Goal: Information Seeking & Learning: Learn about a topic

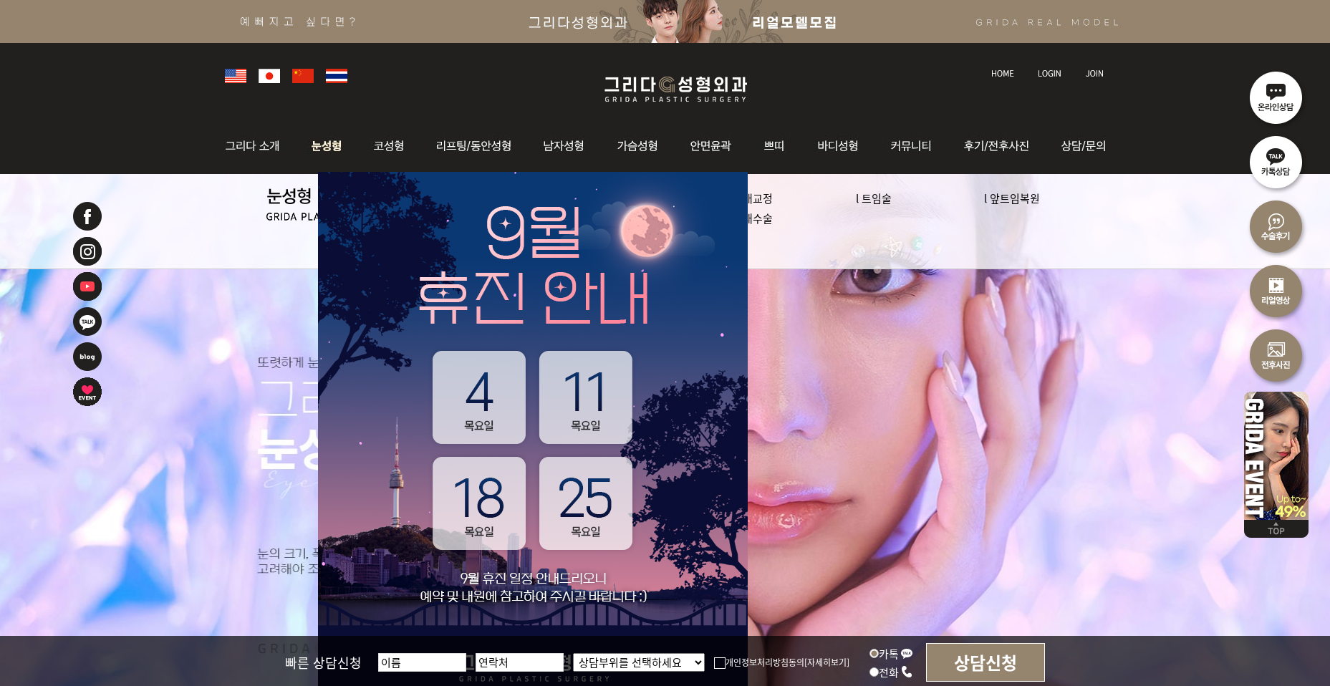
click at [320, 150] on img at bounding box center [327, 146] width 64 height 56
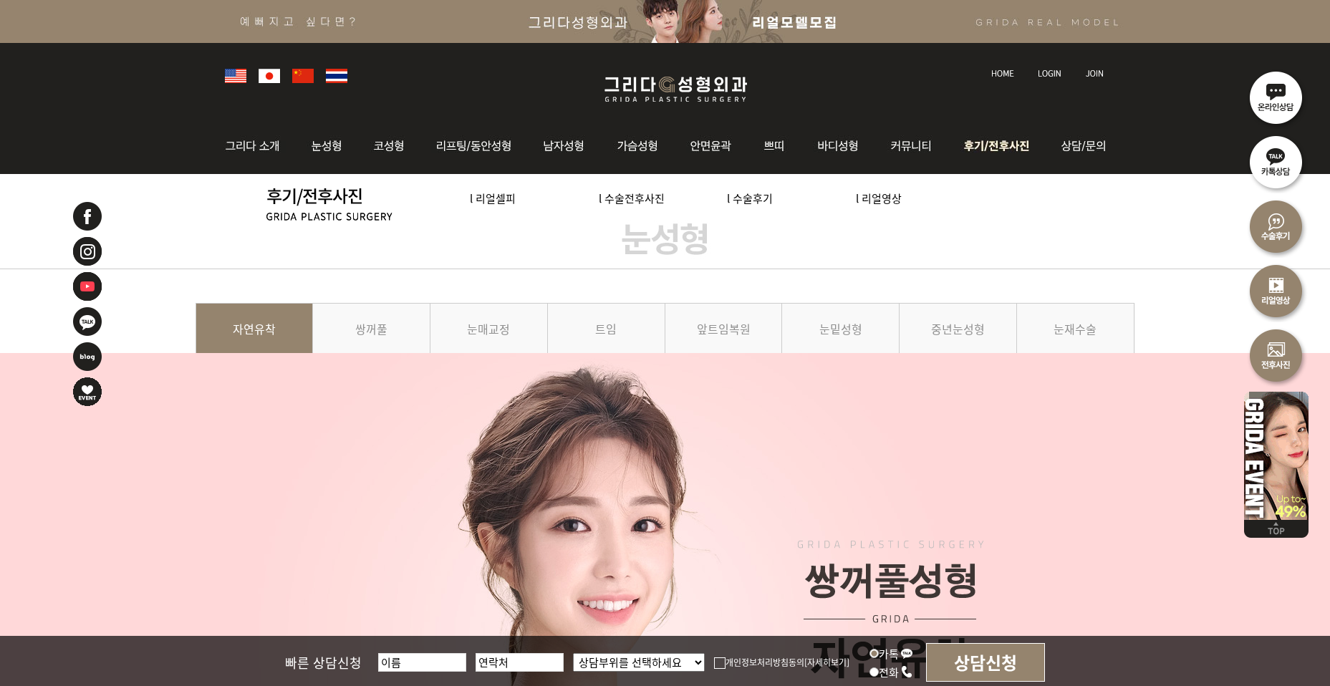
click at [1015, 146] on img at bounding box center [999, 146] width 100 height 56
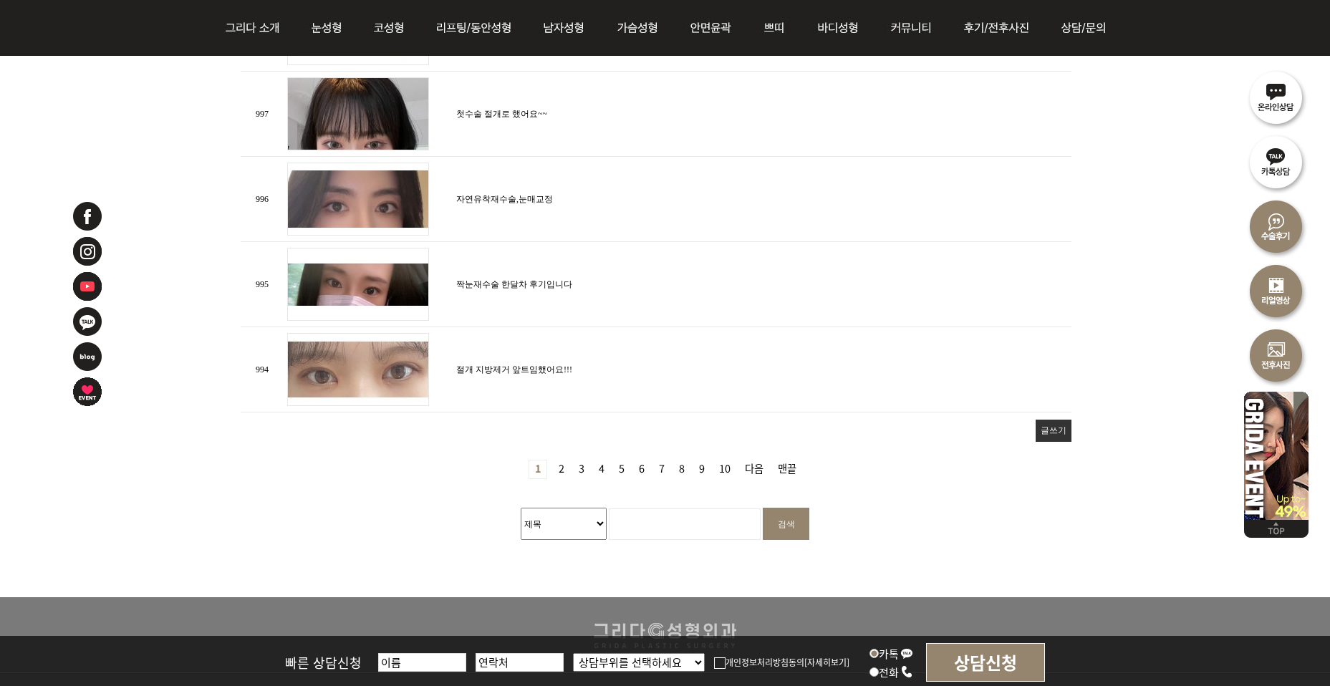
scroll to position [1647, 0]
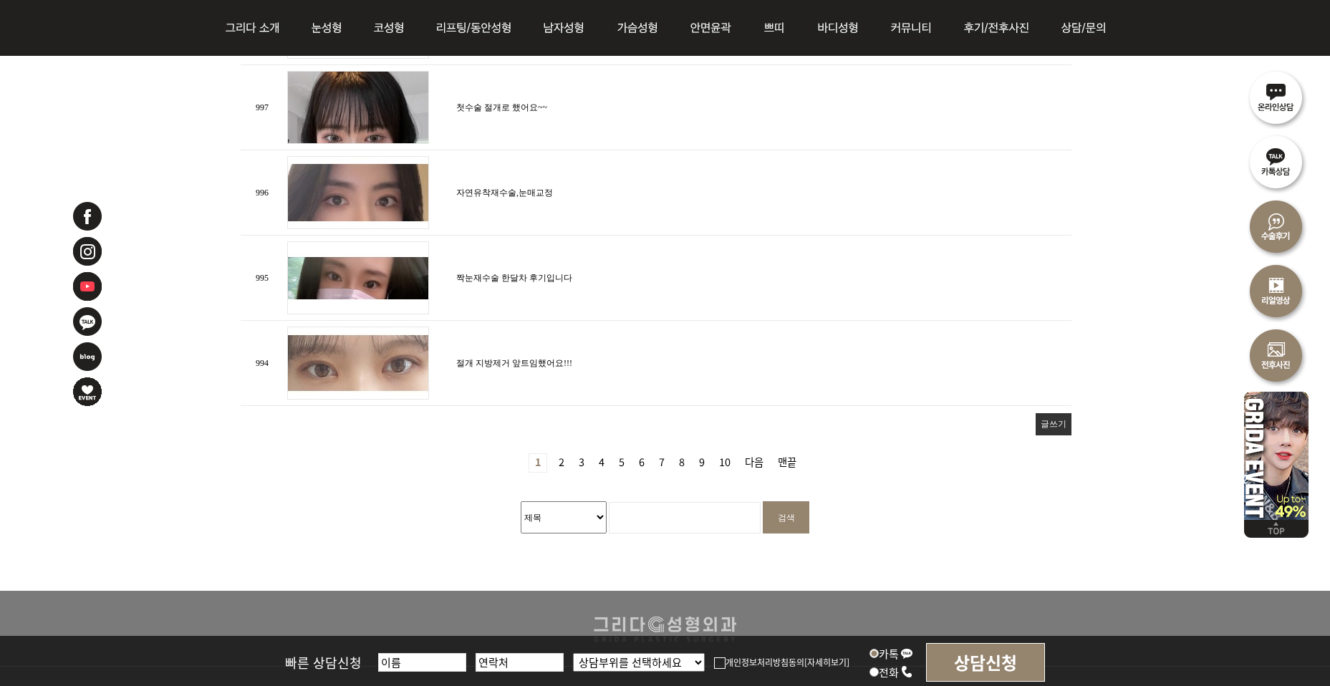
click at [562, 459] on link "2 페이지" at bounding box center [561, 463] width 17 height 18
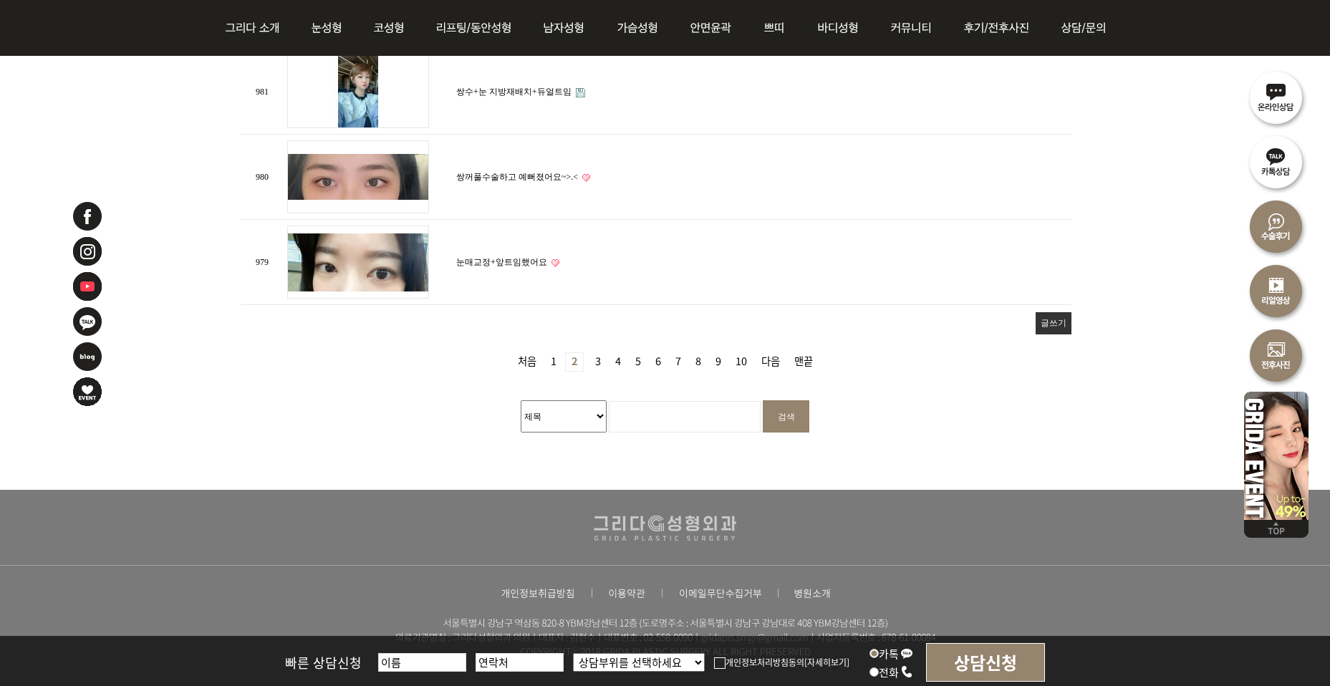
scroll to position [1750, 0]
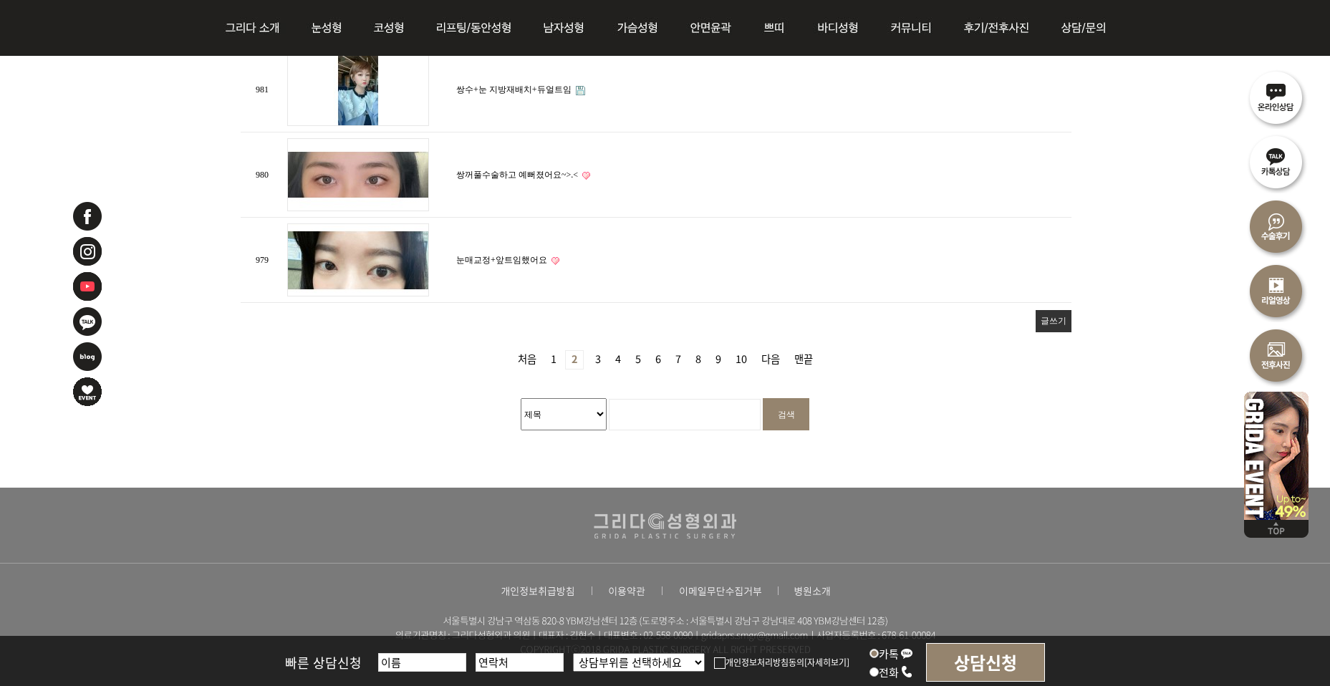
click at [603, 356] on link "3 페이지" at bounding box center [598, 360] width 17 height 18
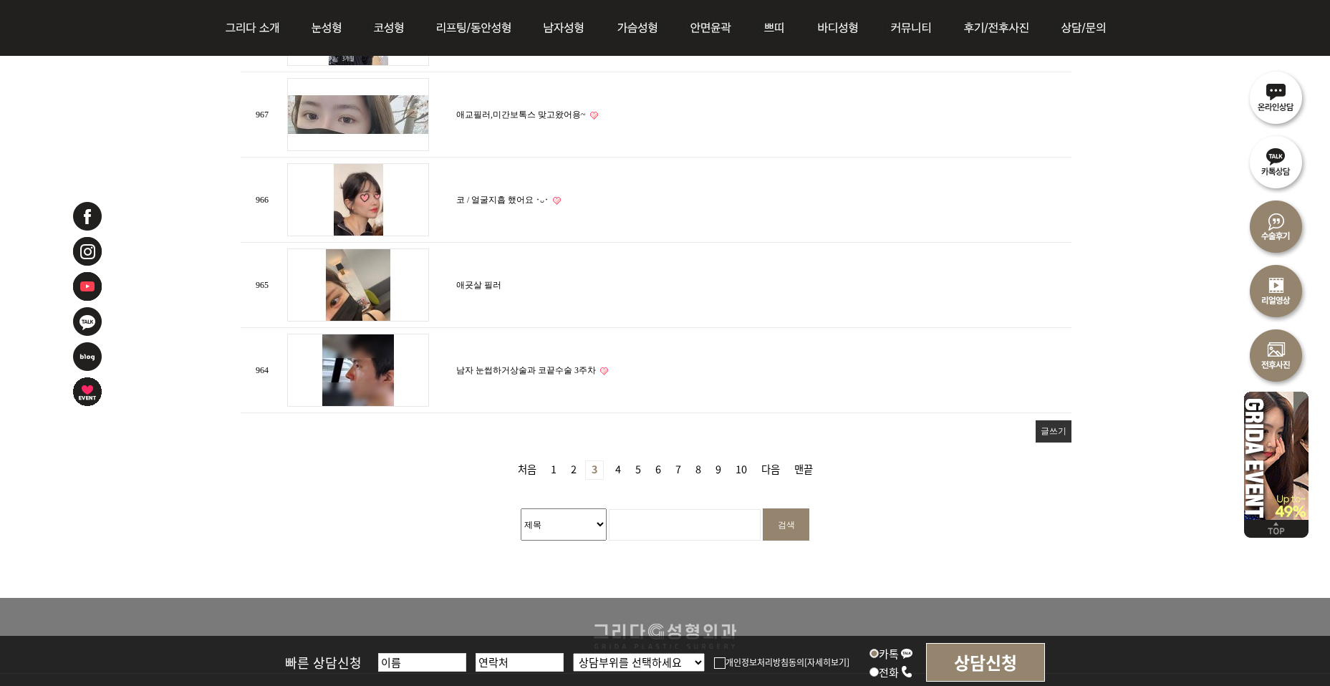
scroll to position [1647, 0]
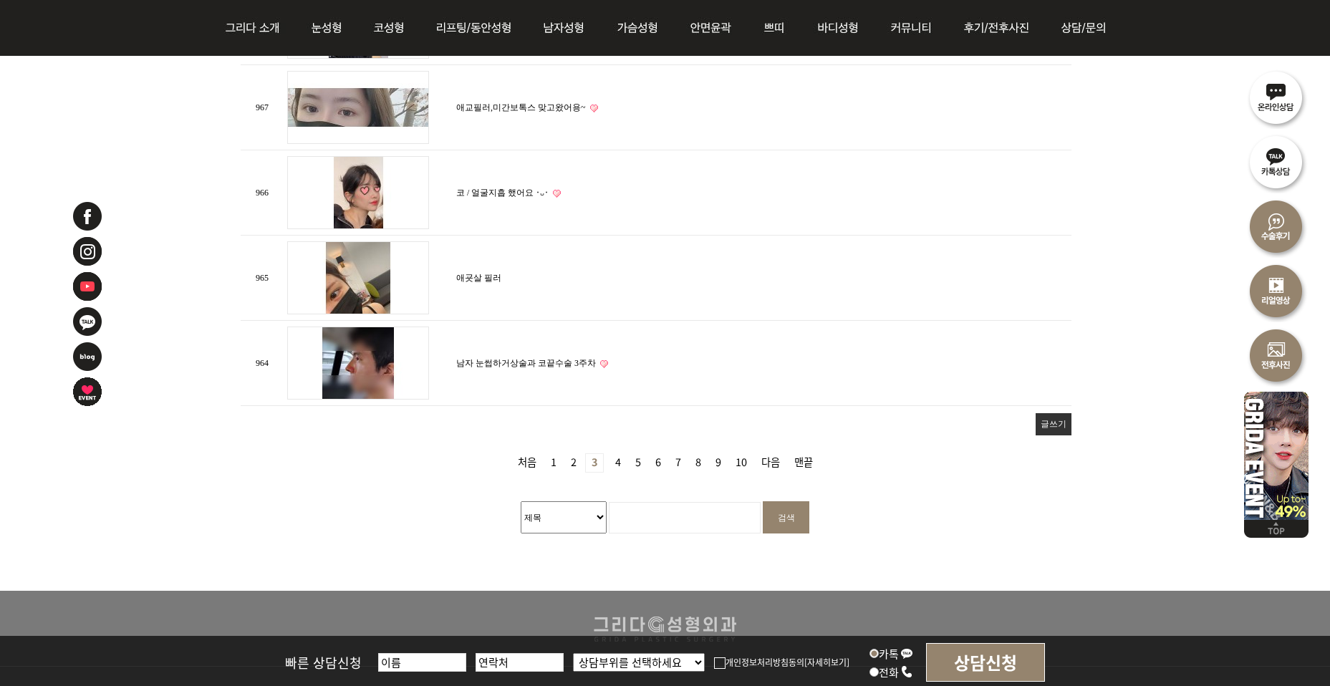
click at [618, 456] on link "4 페이지" at bounding box center [618, 463] width 17 height 18
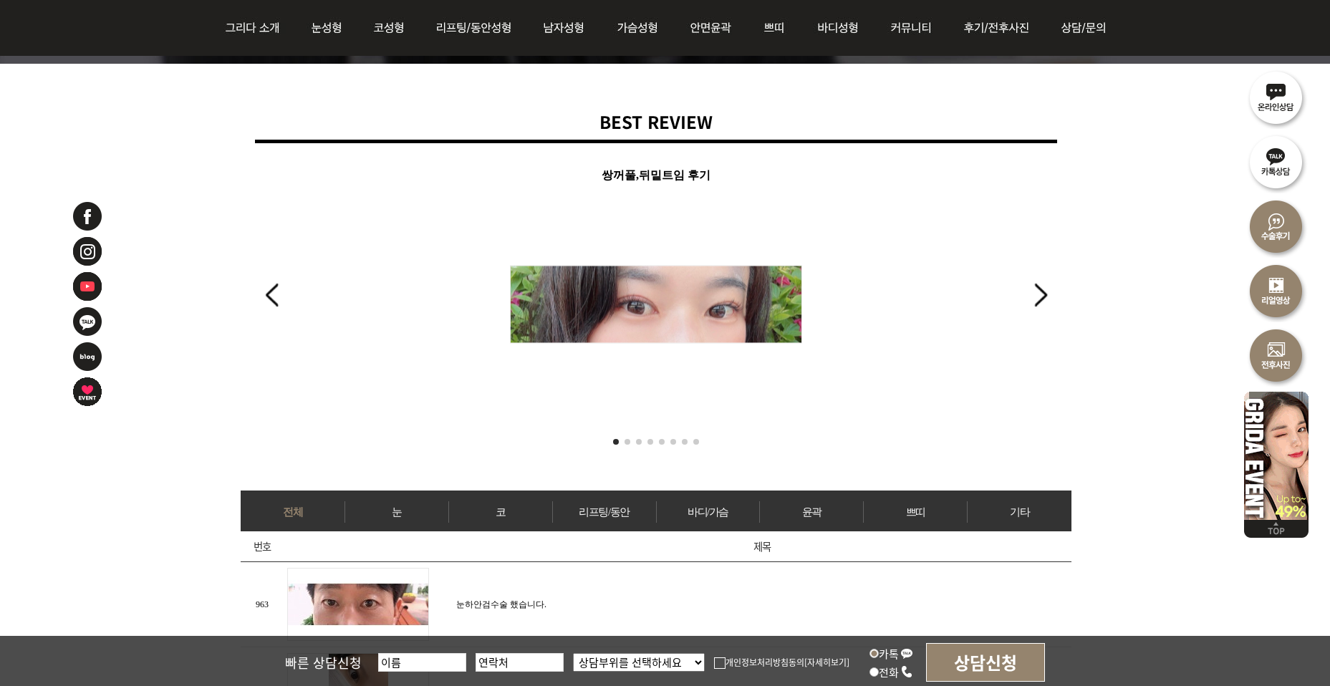
scroll to position [206, 0]
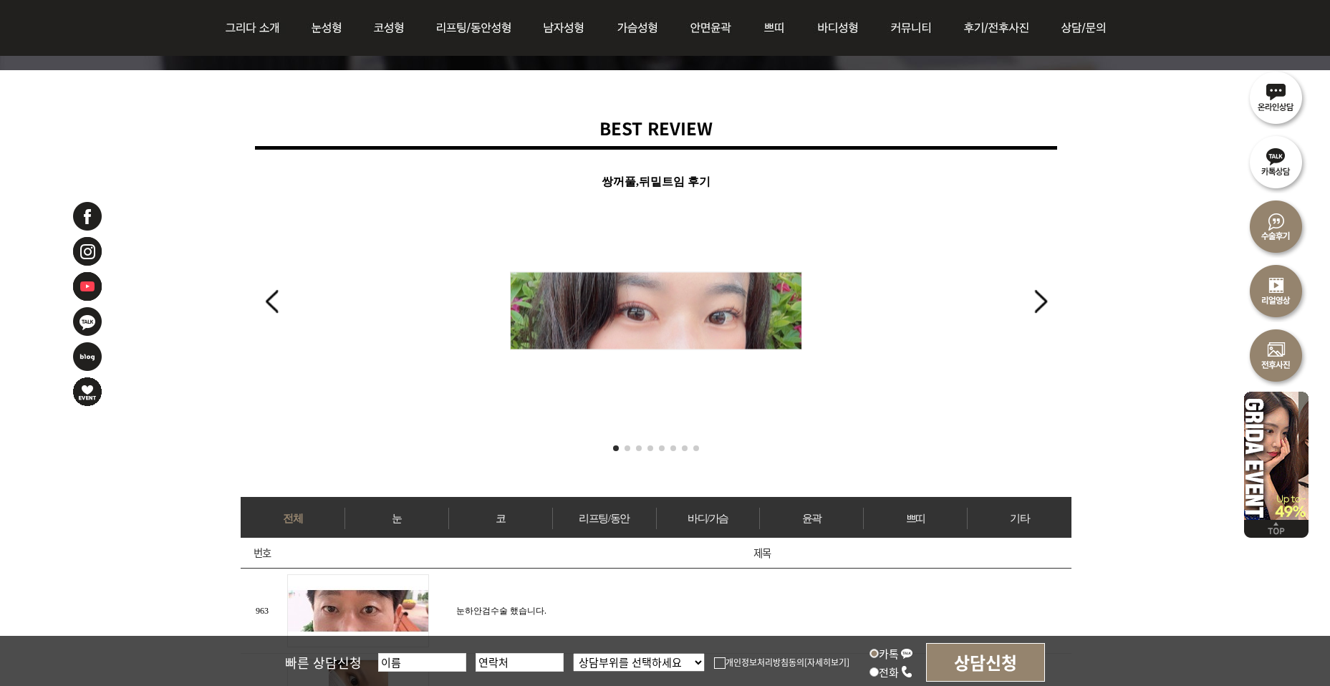
click at [1037, 288] on div "Next slide" at bounding box center [1040, 302] width 19 height 32
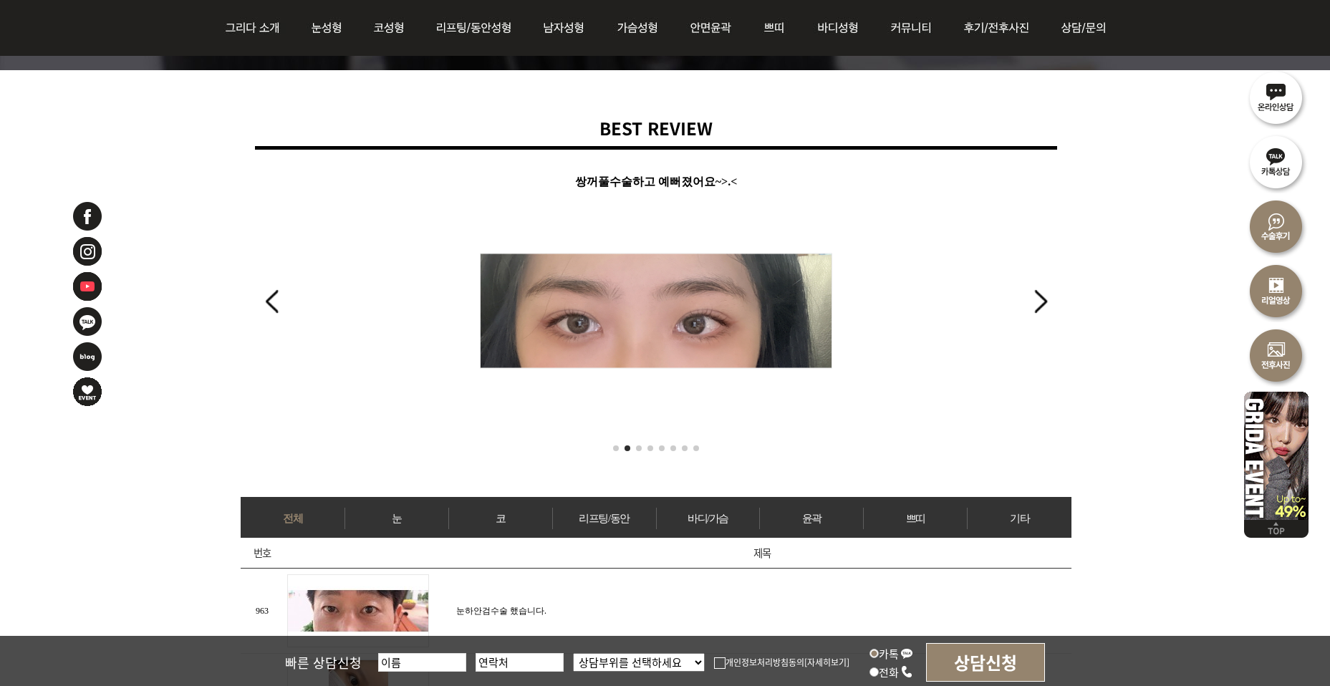
click at [1036, 288] on div "Next slide" at bounding box center [1040, 302] width 19 height 32
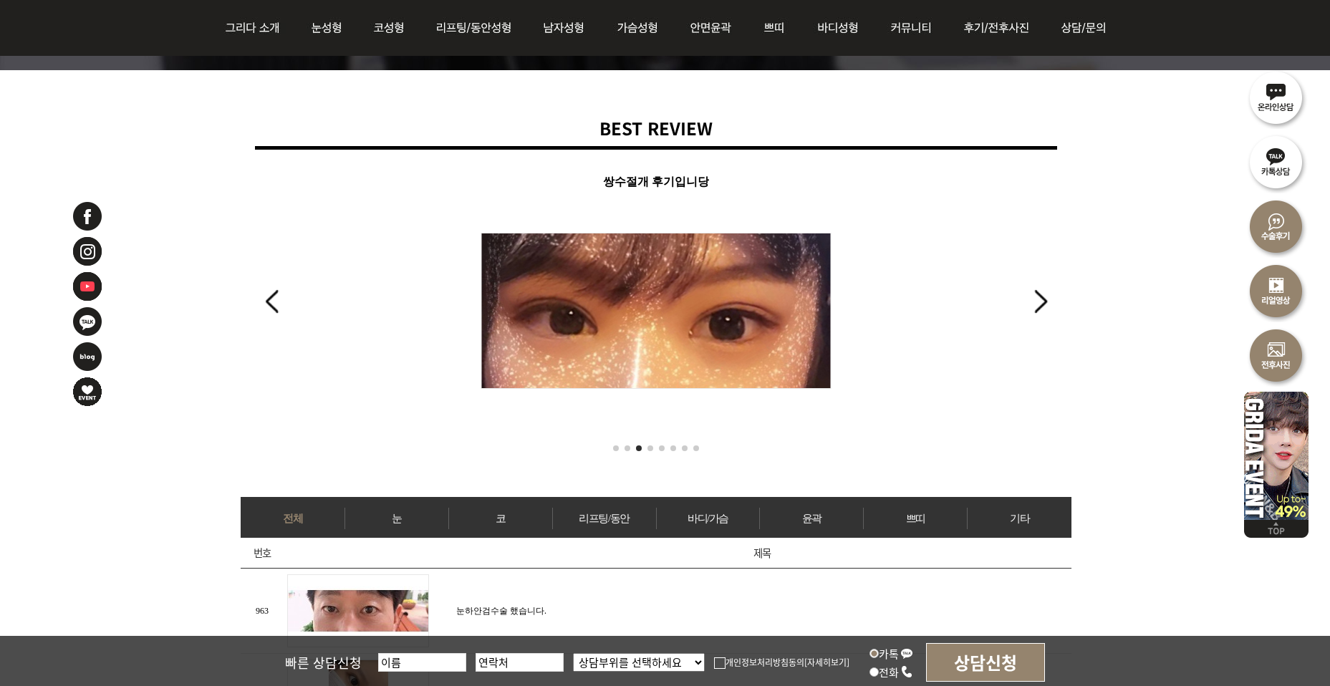
click at [1034, 289] on div "Next slide" at bounding box center [1040, 302] width 19 height 32
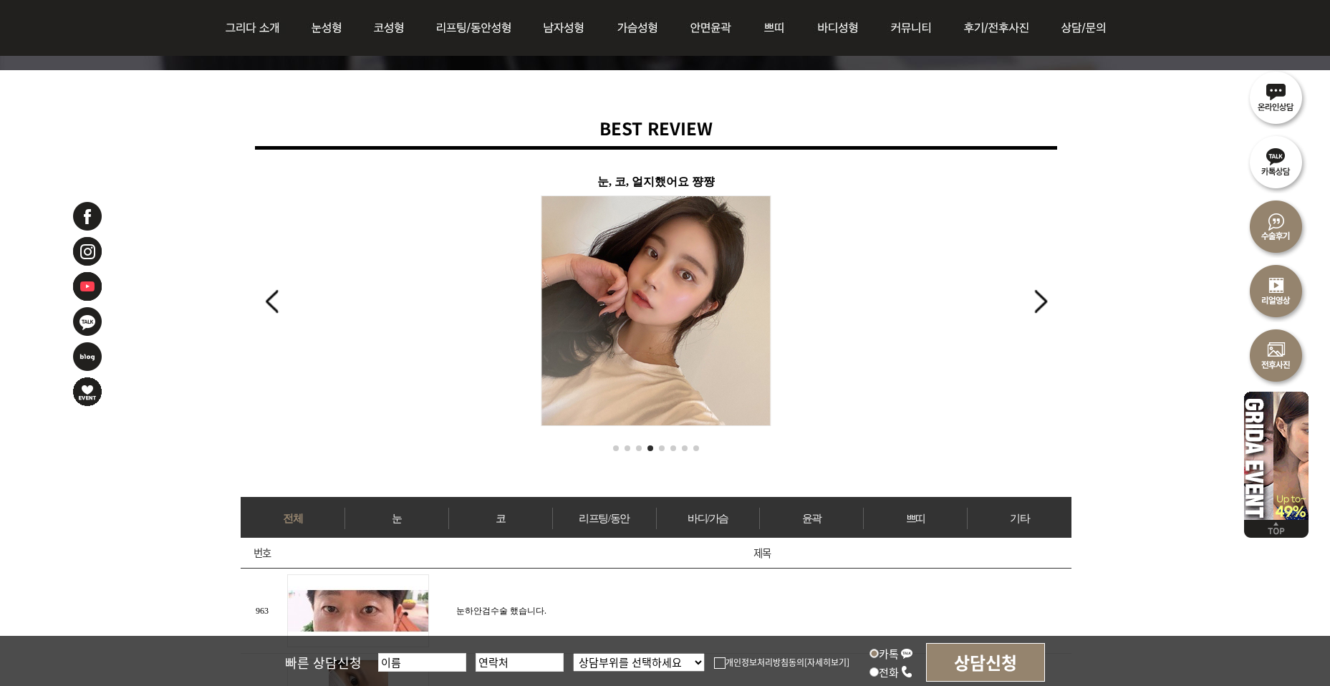
click at [1034, 289] on div "Next slide" at bounding box center [1040, 302] width 19 height 32
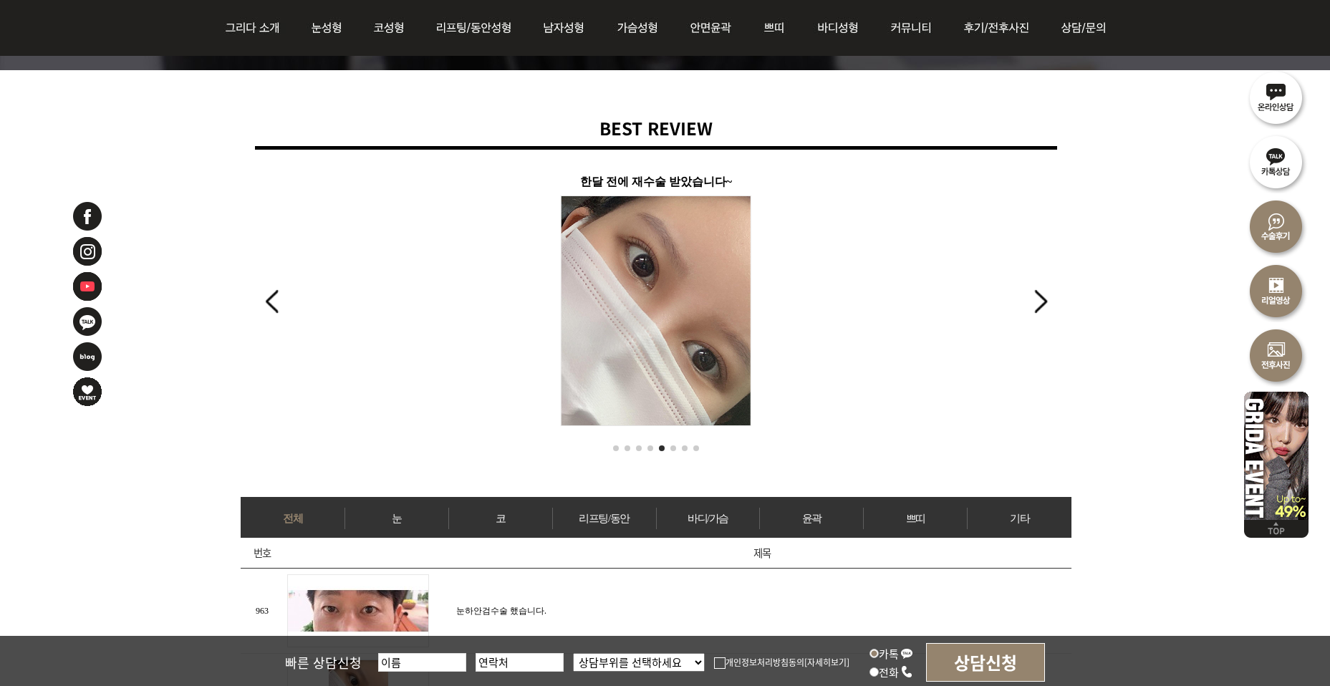
click at [1034, 289] on div "Next slide" at bounding box center [1040, 302] width 19 height 32
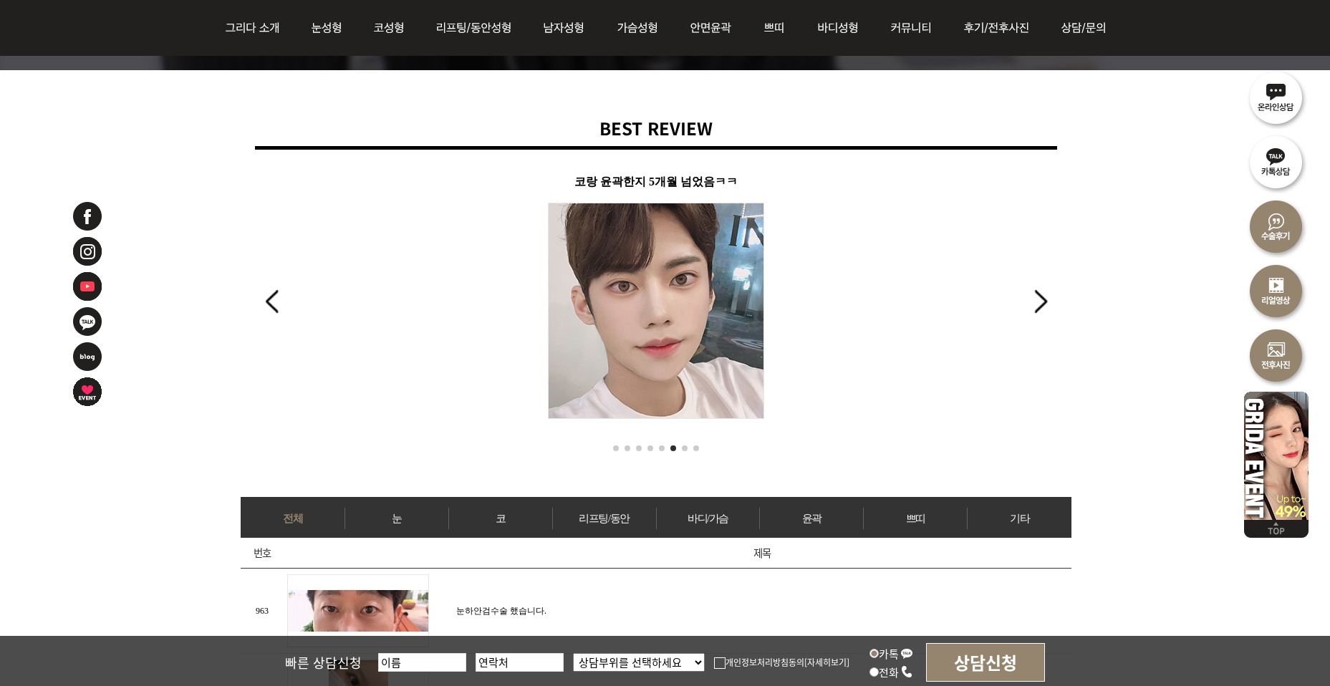
click at [1034, 289] on div "Next slide" at bounding box center [1040, 302] width 19 height 32
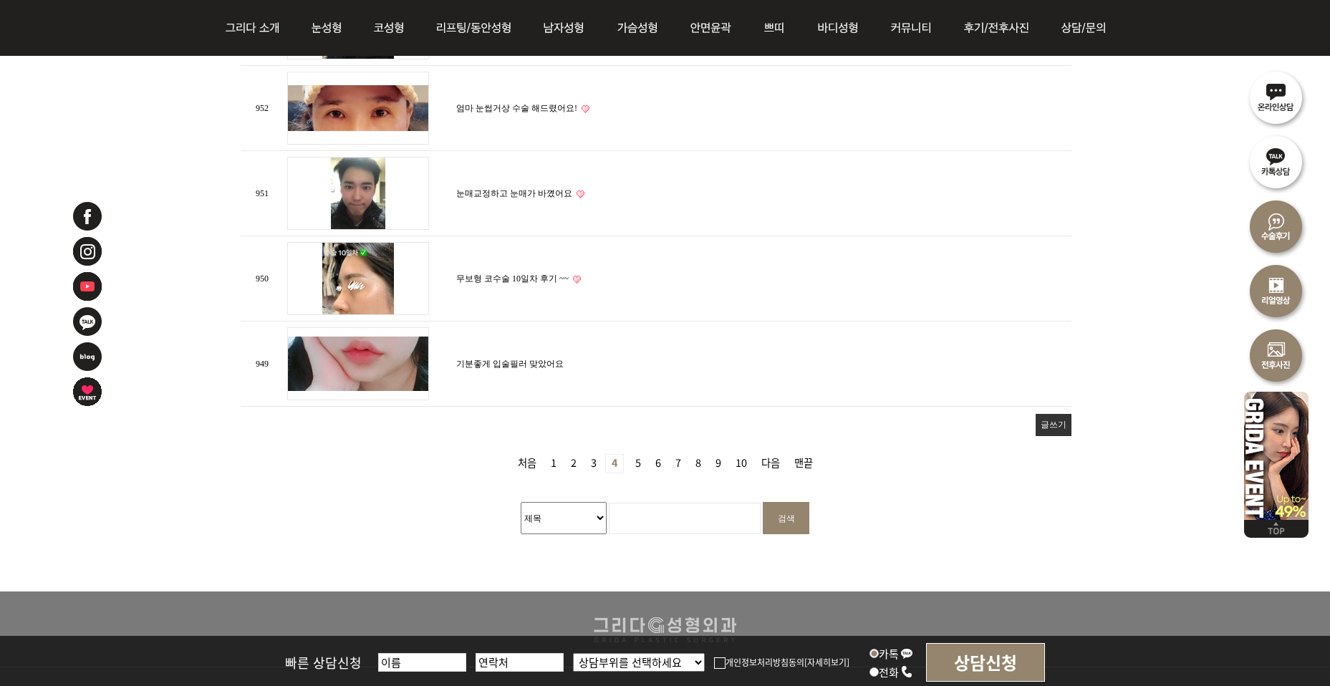
scroll to position [1647, 0]
click at [636, 457] on link "5 페이지" at bounding box center [638, 463] width 17 height 18
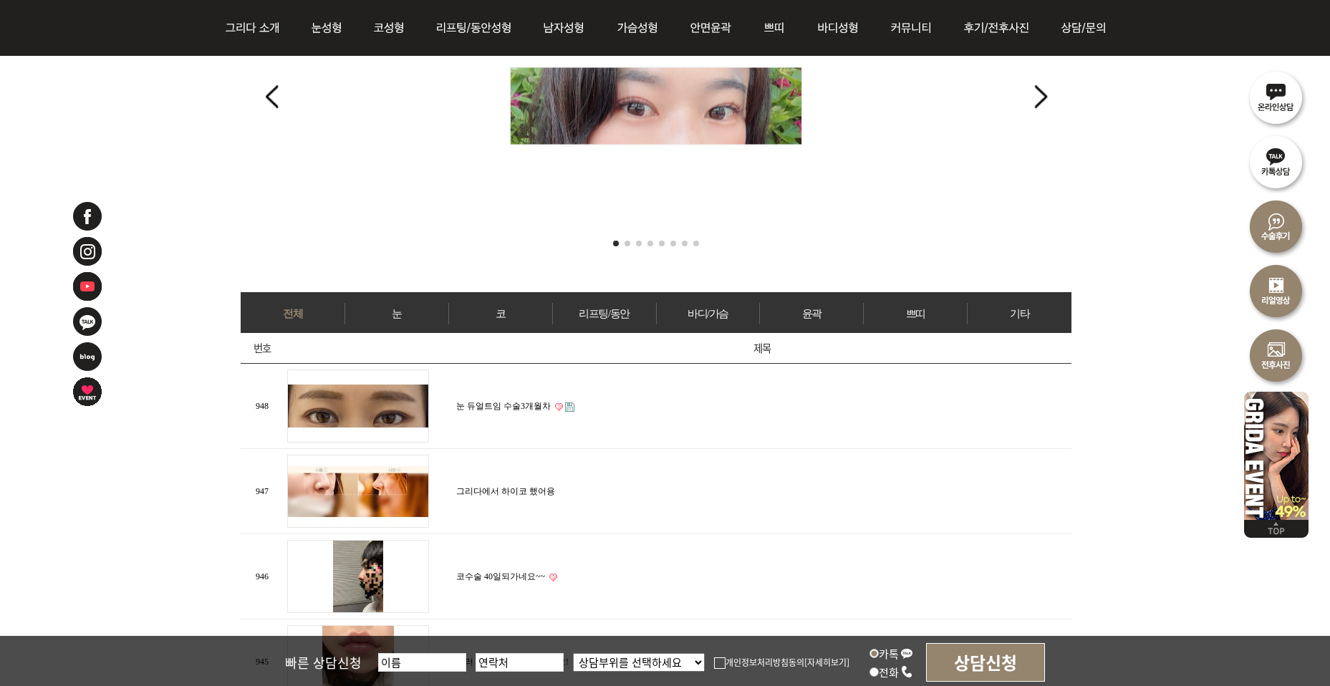
scroll to position [412, 0]
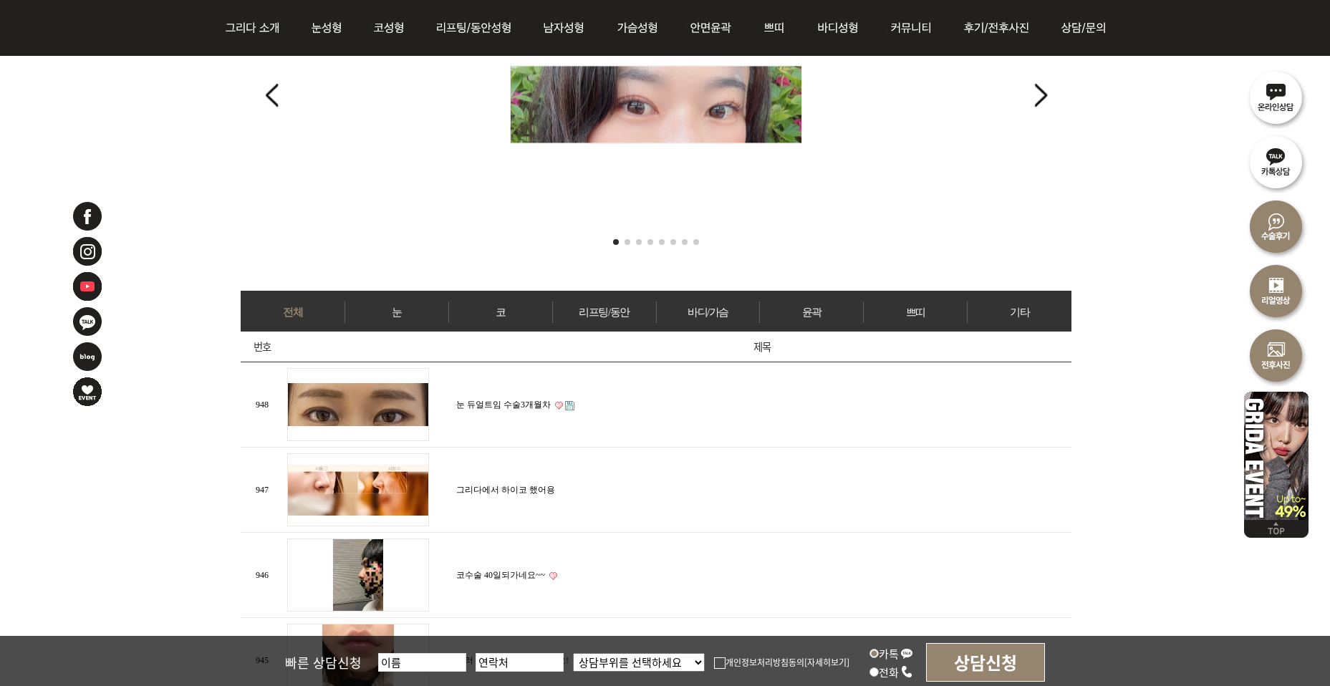
click at [506, 400] on link "눈 듀얼트임 수술3개월차" at bounding box center [503, 405] width 95 height 10
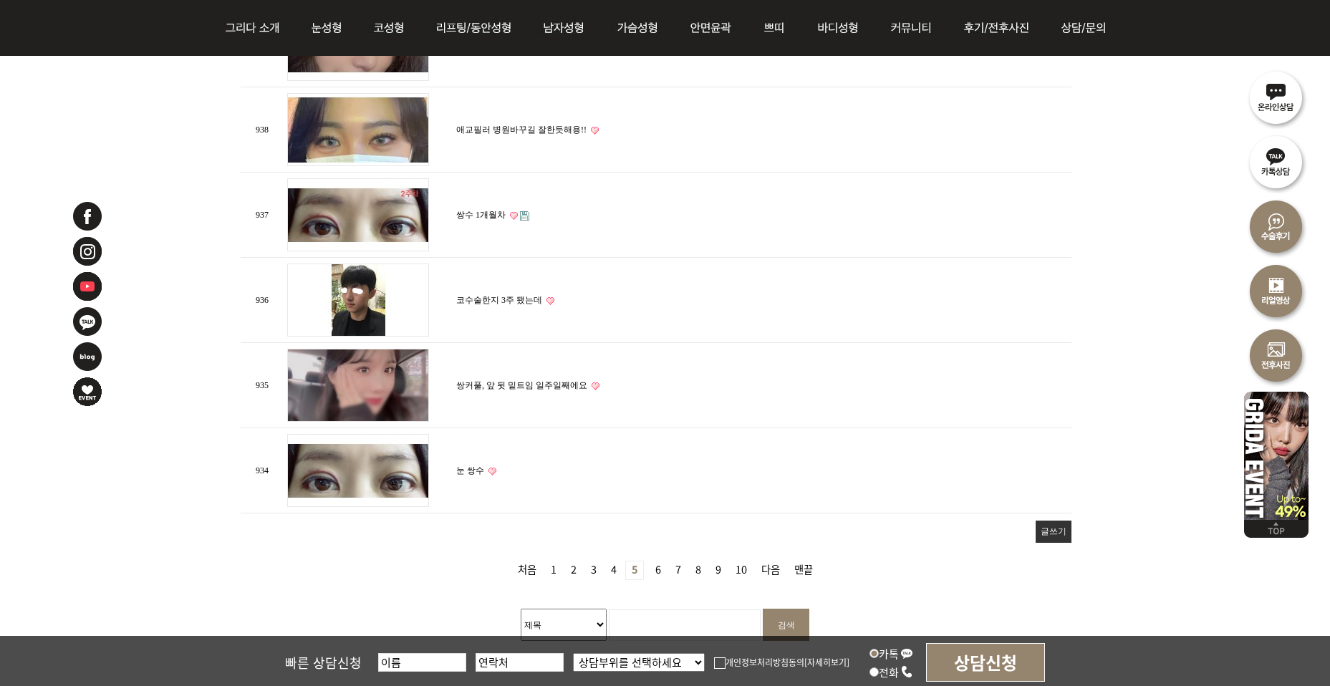
scroll to position [1544, 0]
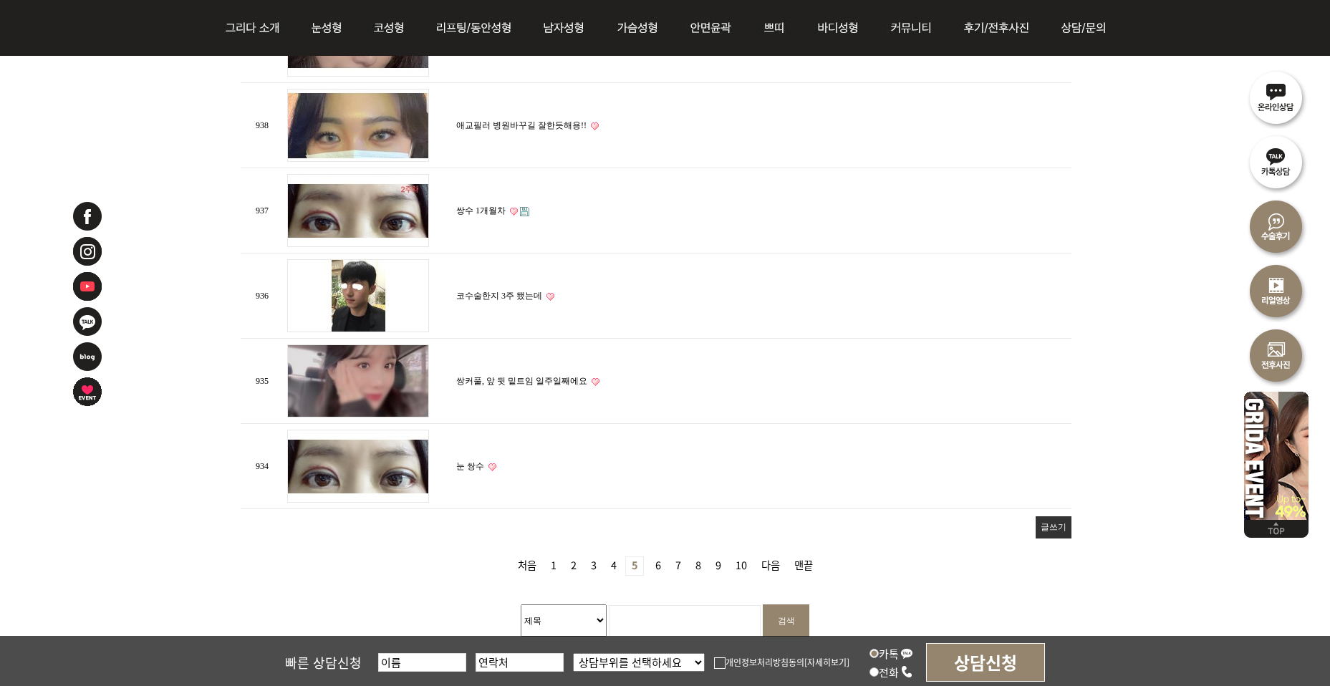
click at [653, 560] on link "6 페이지" at bounding box center [658, 566] width 17 height 18
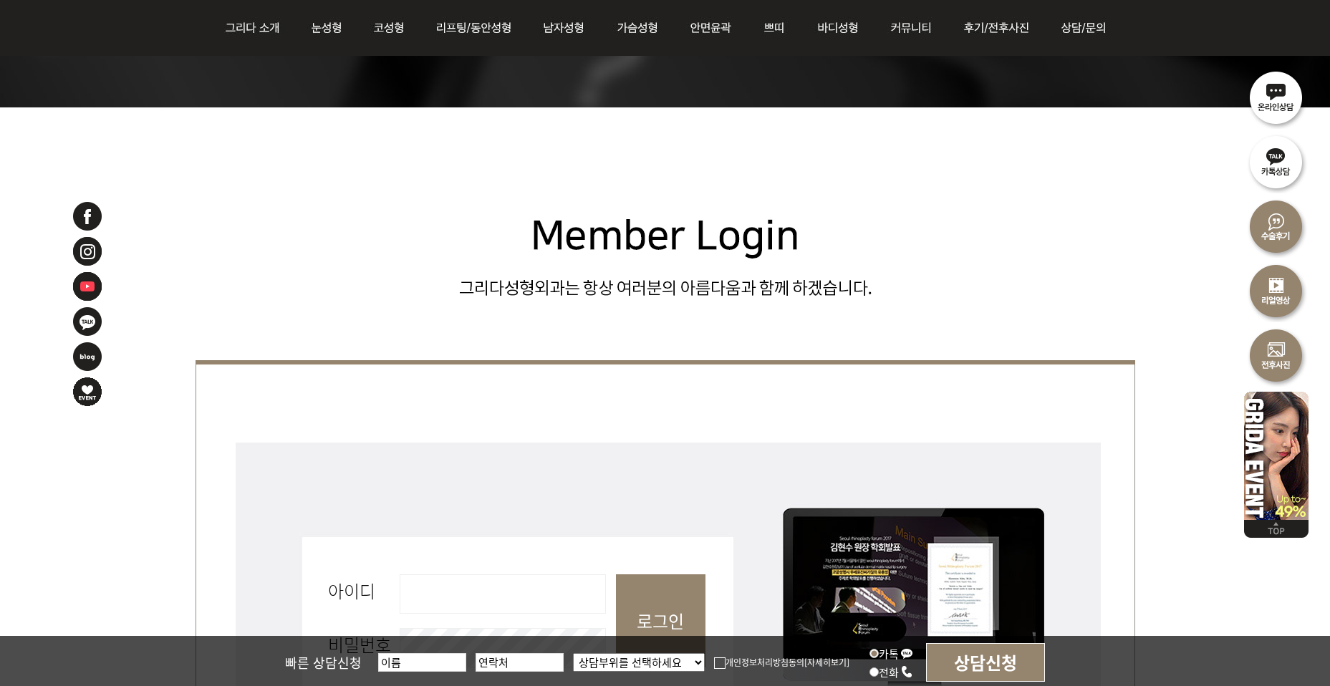
scroll to position [229, 0]
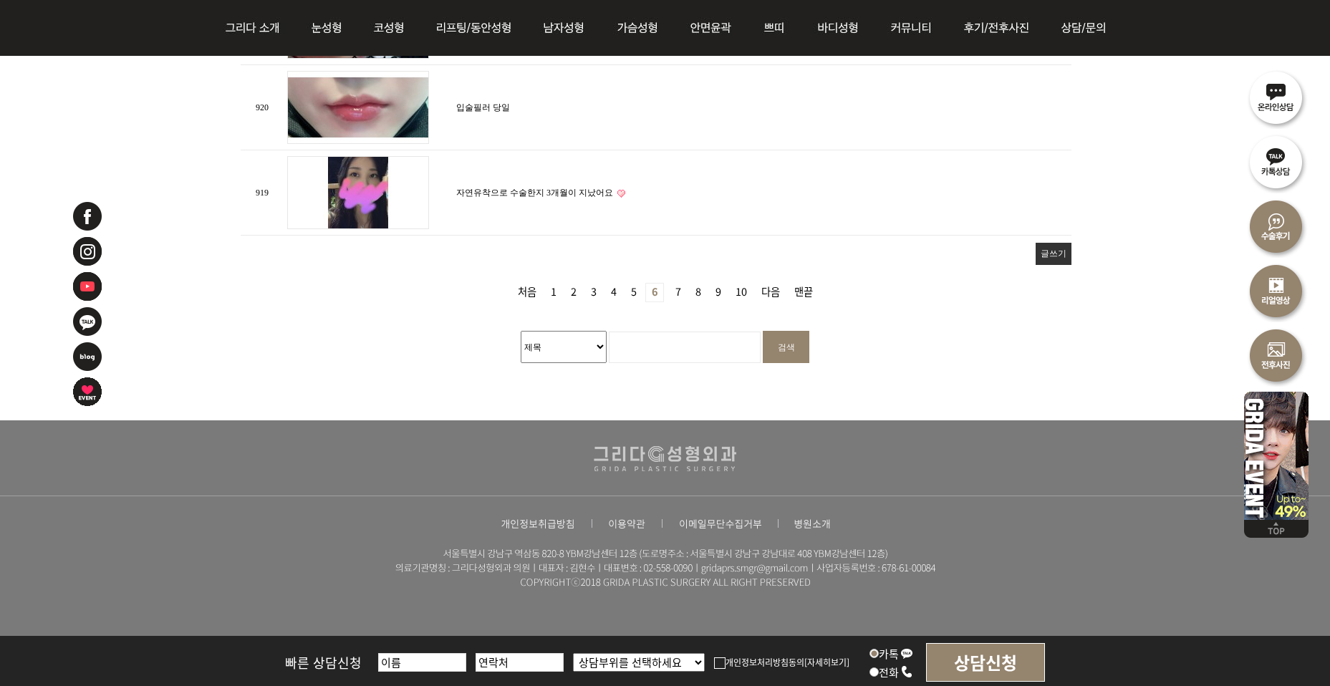
scroll to position [1818, 0]
click at [677, 284] on link "7 페이지" at bounding box center [678, 292] width 17 height 18
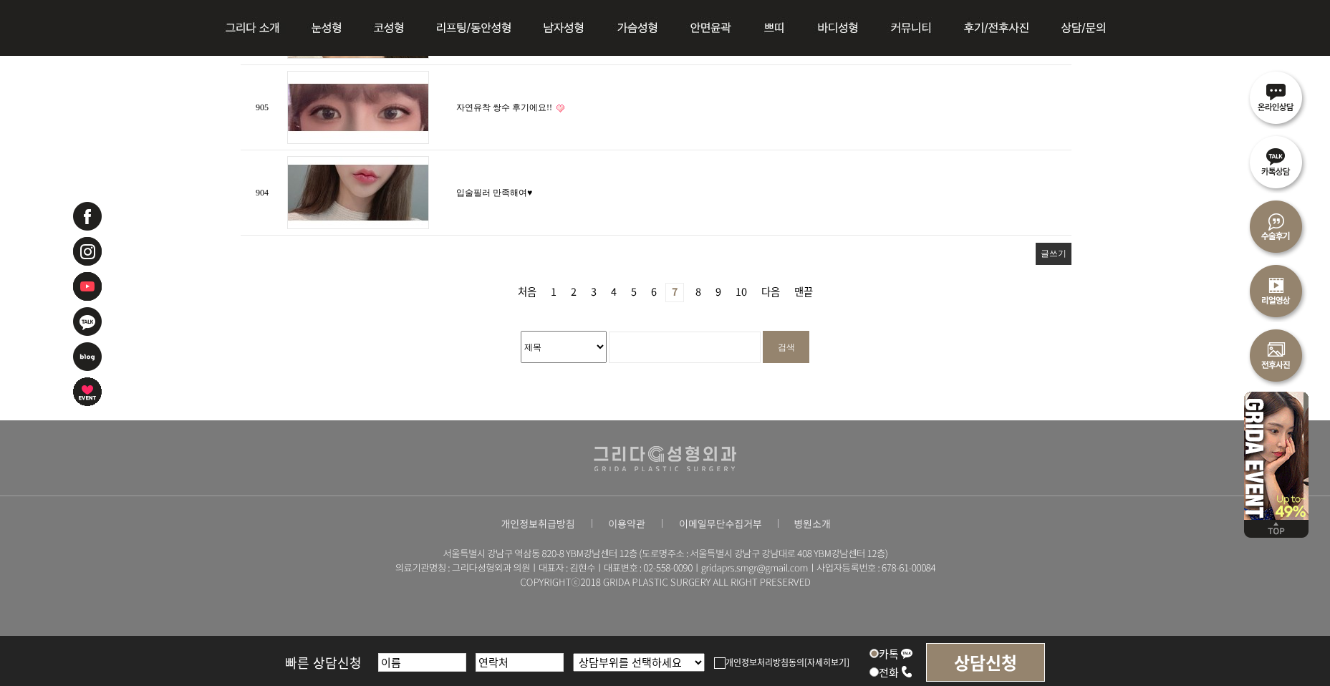
scroll to position [1818, 0]
click at [694, 287] on link "8 페이지" at bounding box center [698, 292] width 17 height 18
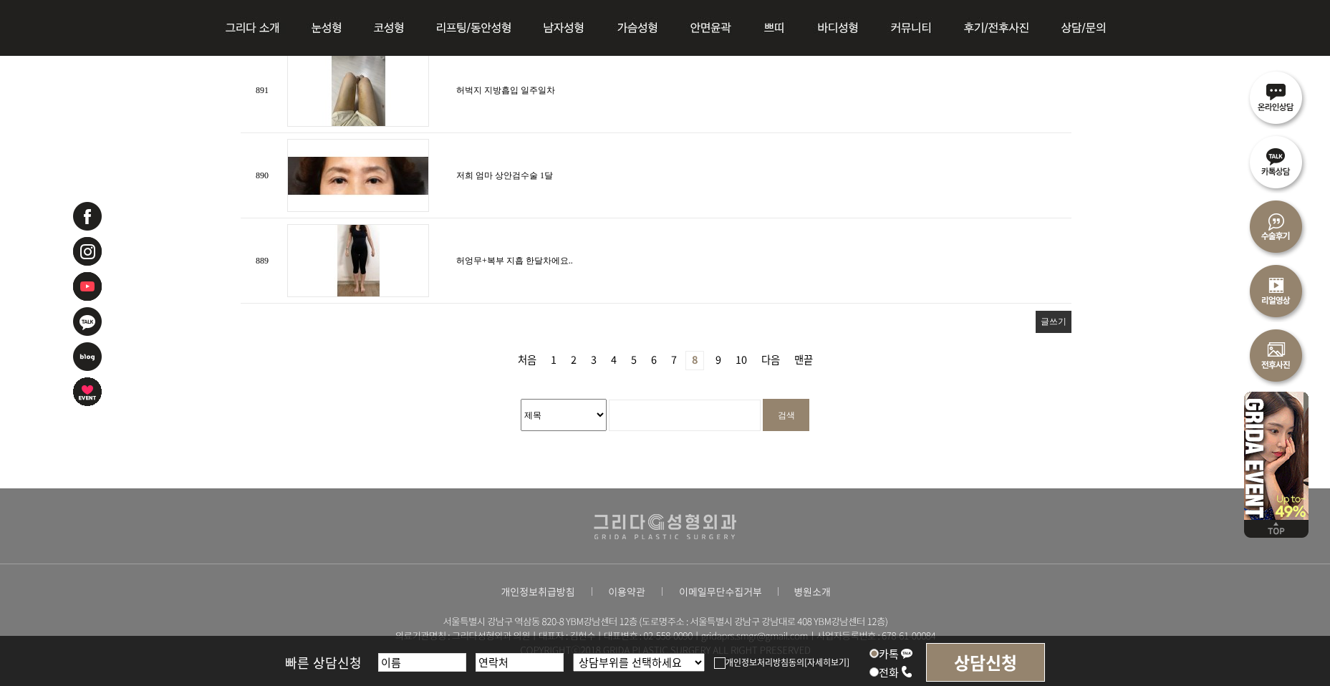
scroll to position [1750, 0]
click at [716, 353] on link "9 페이지" at bounding box center [718, 360] width 17 height 18
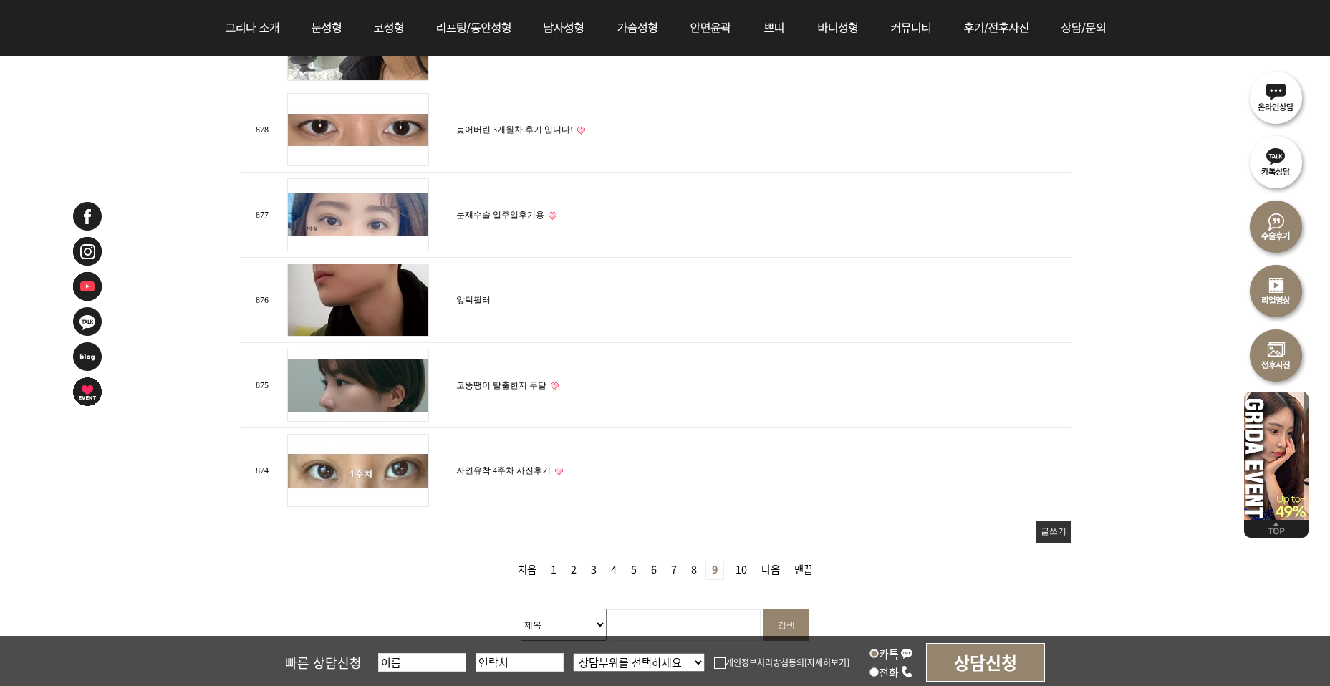
scroll to position [1544, 0]
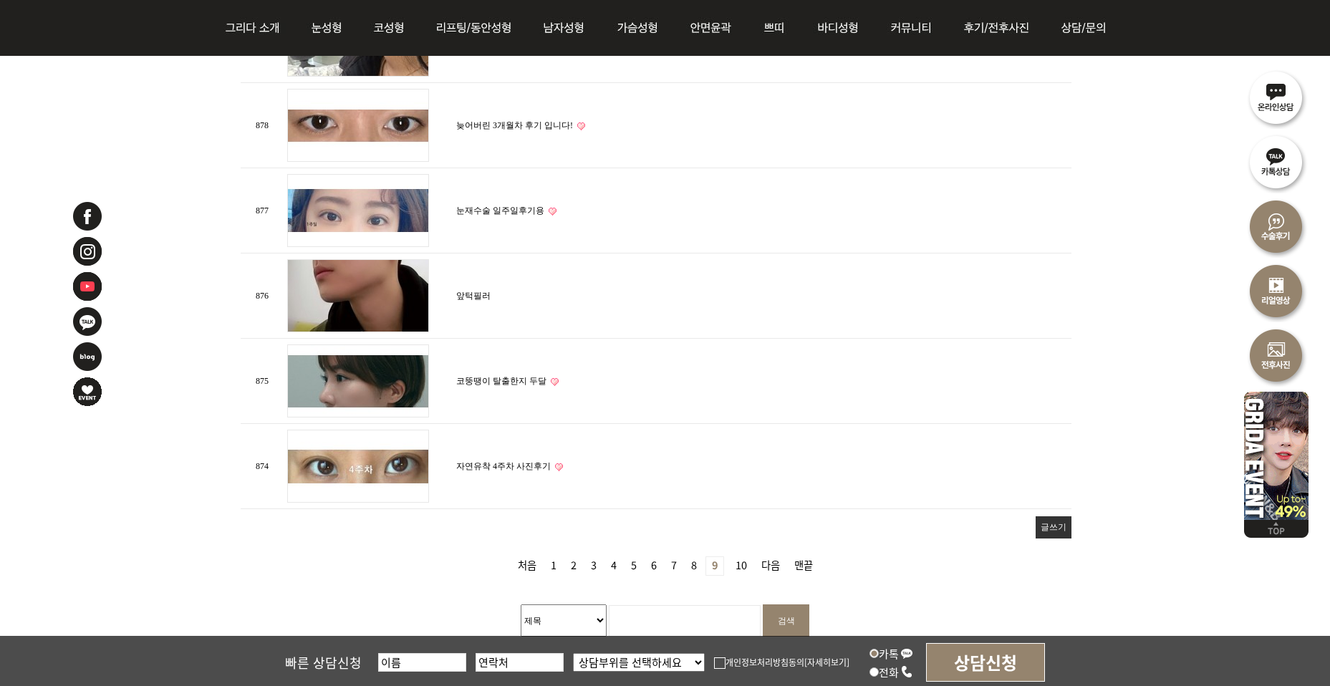
click at [740, 564] on link "10 페이지" at bounding box center [741, 566] width 23 height 18
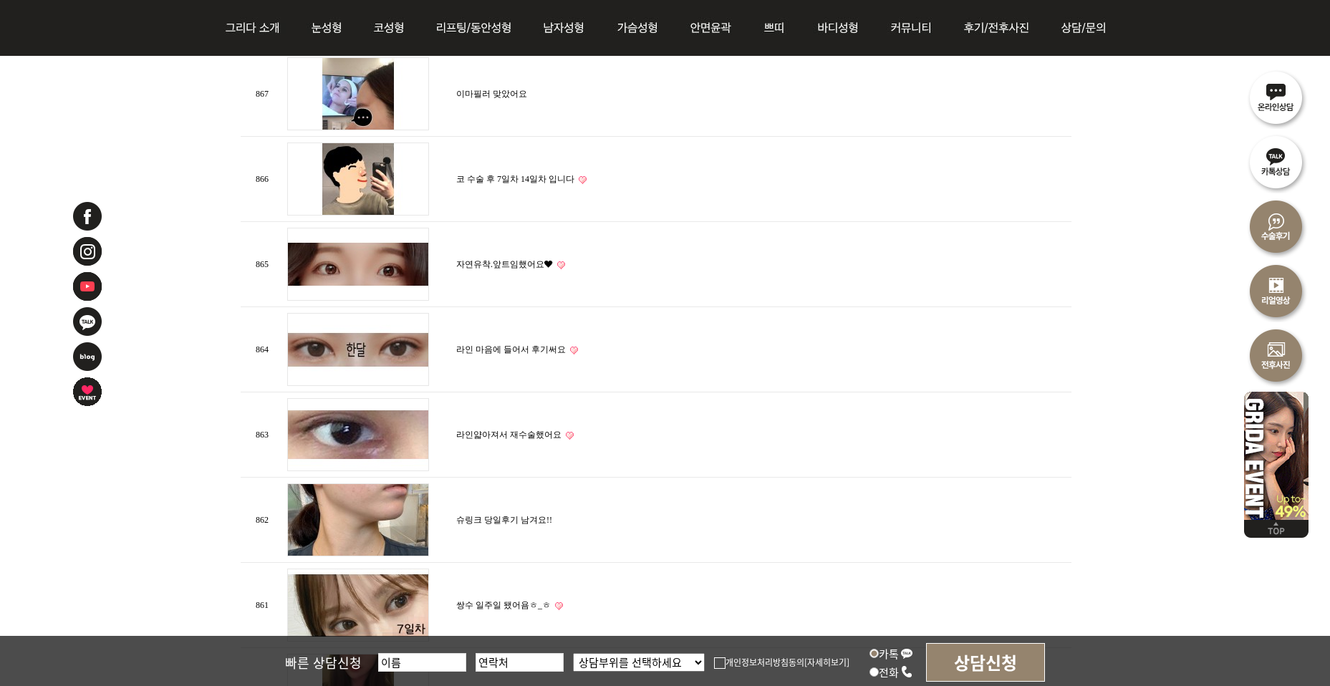
scroll to position [1235, 0]
